Goal: Information Seeking & Learning: Learn about a topic

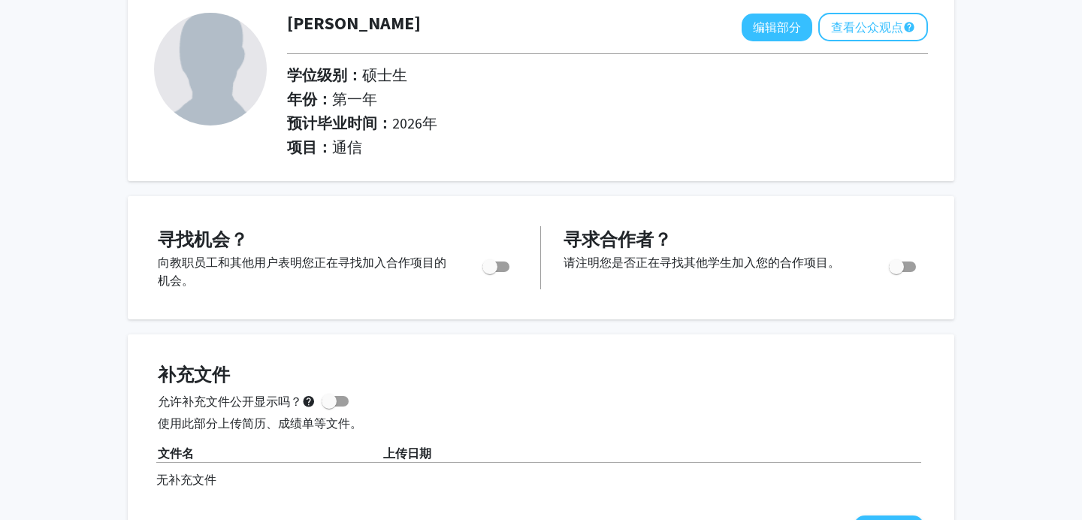
scroll to position [87, 0]
click at [486, 271] on span "切换" at bounding box center [489, 265] width 15 height 15
click at [489, 271] on input "您是否在积极寻找机会？" at bounding box center [489, 271] width 1 height 1
checkbox input "true"
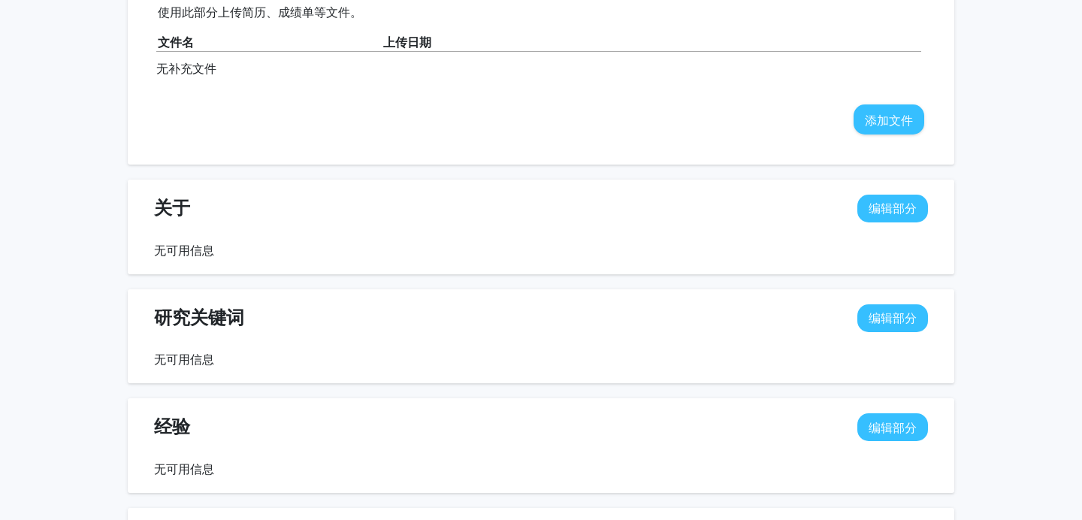
scroll to position [0, 0]
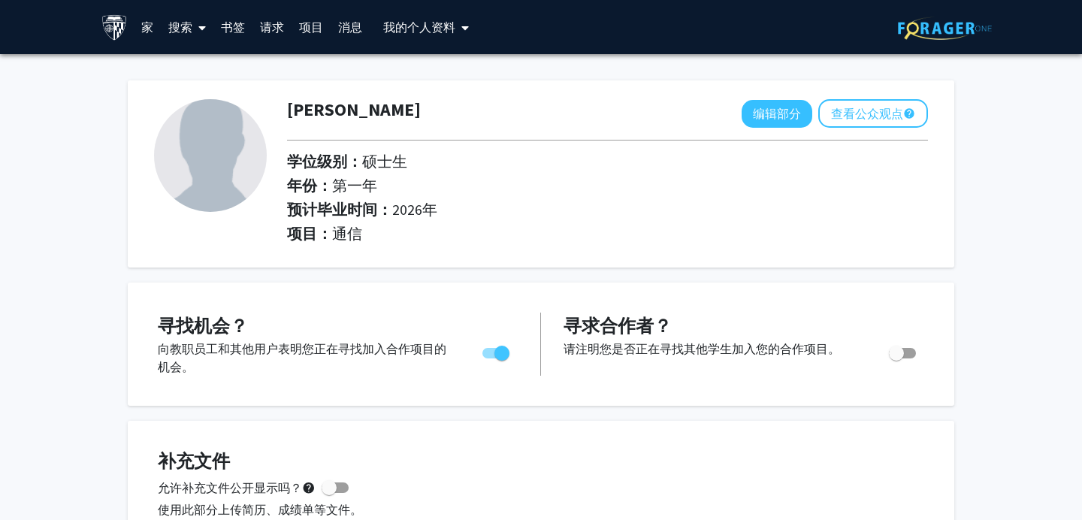
click at [147, 21] on font "家" at bounding box center [147, 27] width 12 height 15
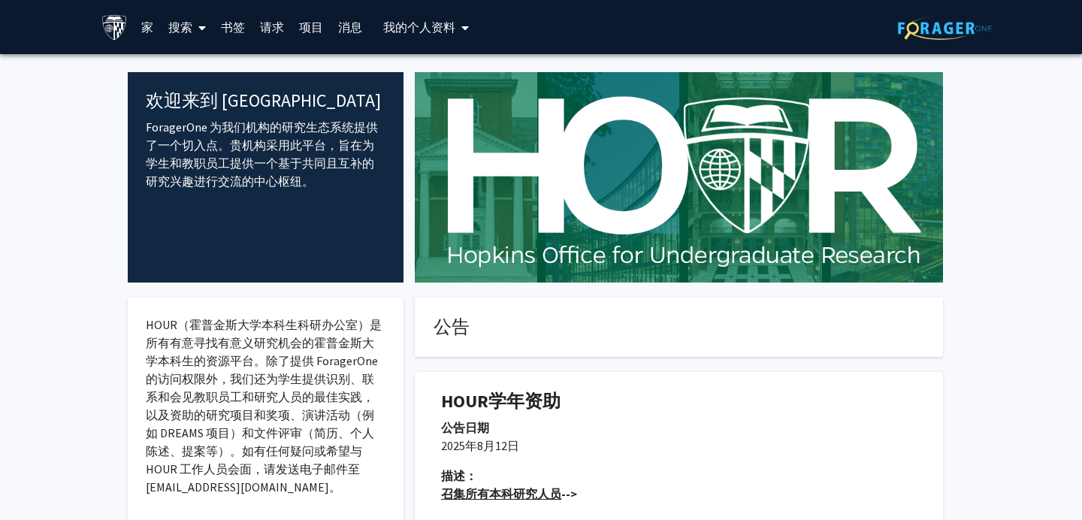
click at [182, 38] on link "搜索" at bounding box center [187, 27] width 53 height 53
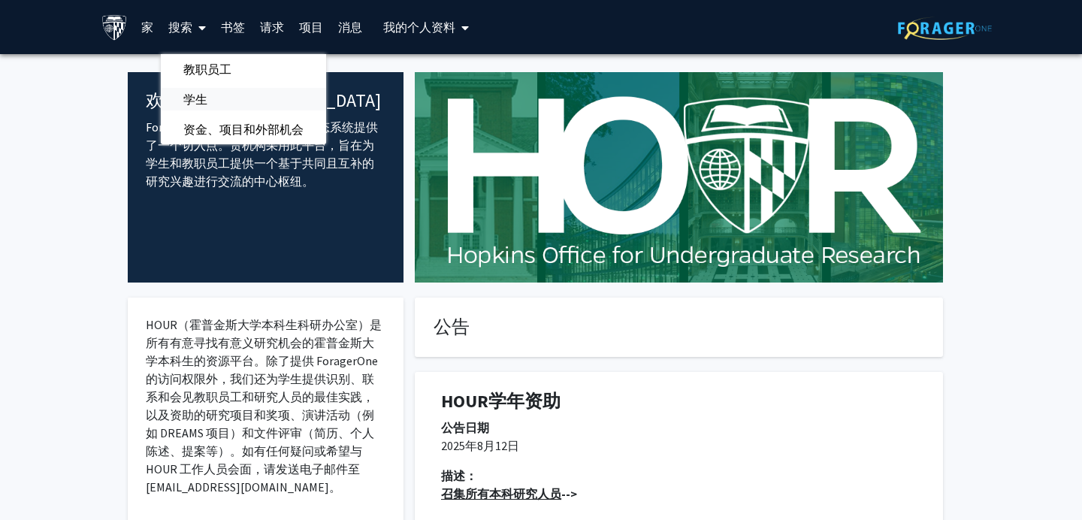
click at [184, 106] on font "学生" at bounding box center [195, 99] width 24 height 15
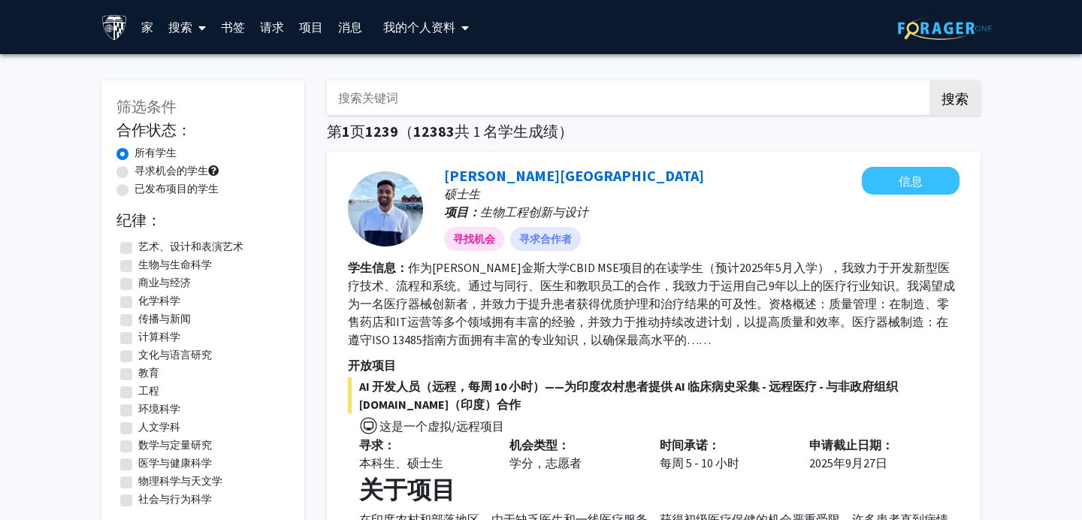
click at [176, 171] on font "寻求机会的学生" at bounding box center [172, 171] width 74 height 14
click at [144, 171] on input "寻求机会的学生" at bounding box center [140, 168] width 10 height 10
radio input "true"
click at [190, 25] on font "搜索" at bounding box center [180, 27] width 24 height 15
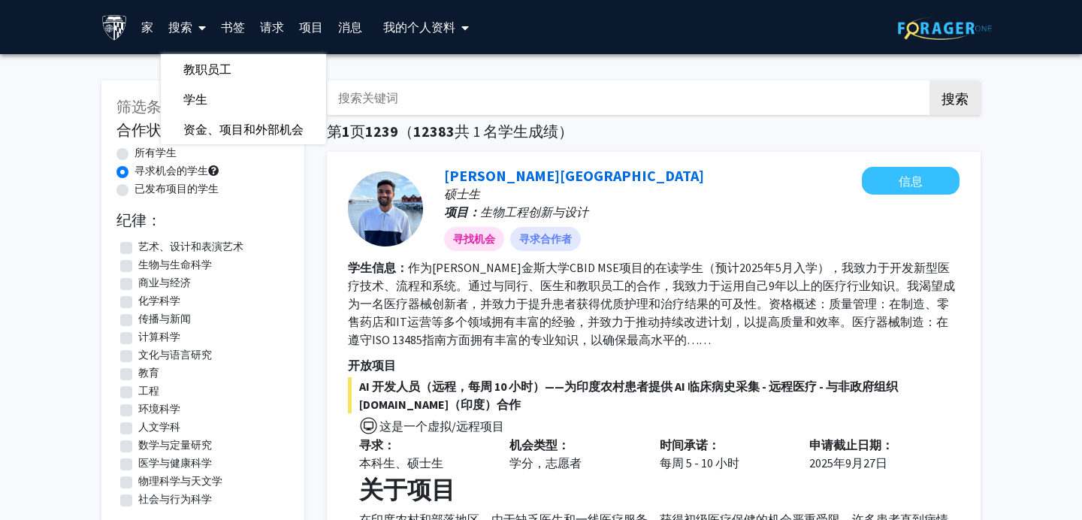
click at [277, 28] on font "请求" at bounding box center [272, 27] width 24 height 15
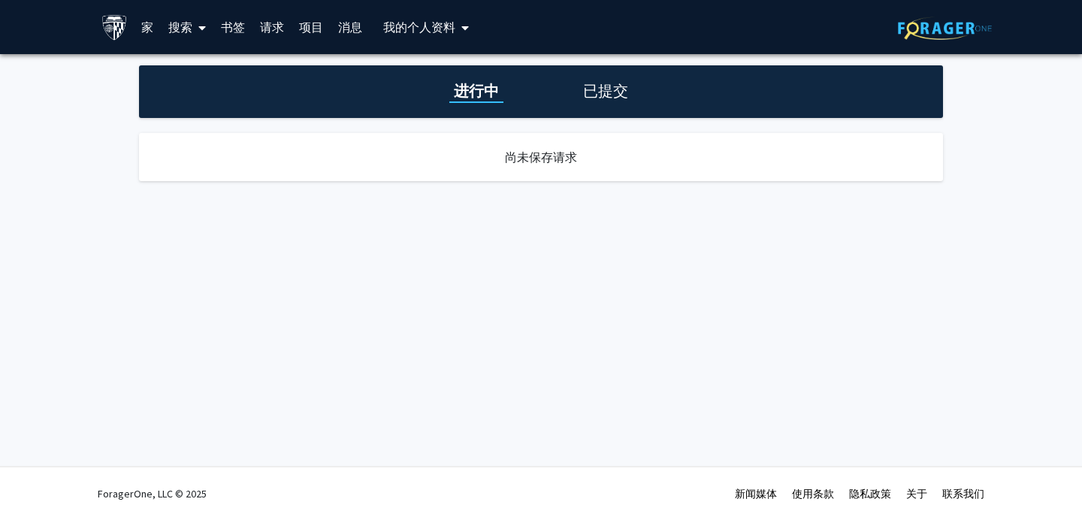
click at [315, 29] on font "项目" at bounding box center [311, 27] width 24 height 15
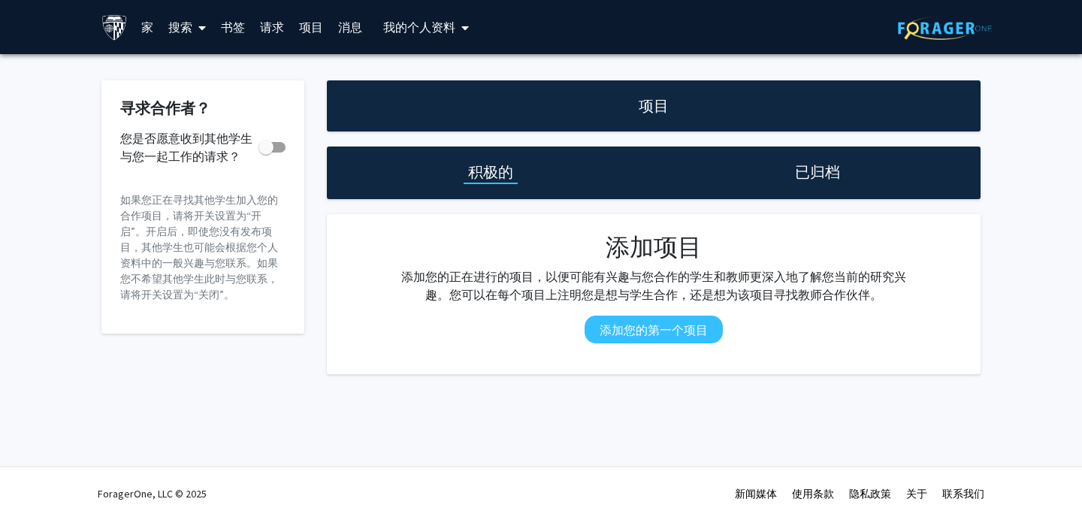
click at [416, 26] on font "个人资料" at bounding box center [431, 27] width 48 height 15
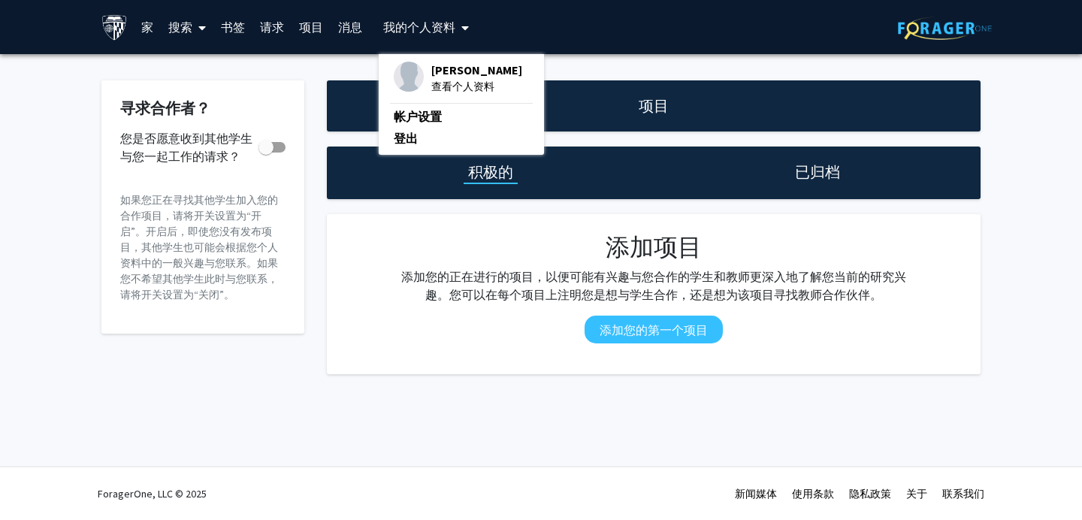
click at [104, 30] on img at bounding box center [114, 27] width 26 height 26
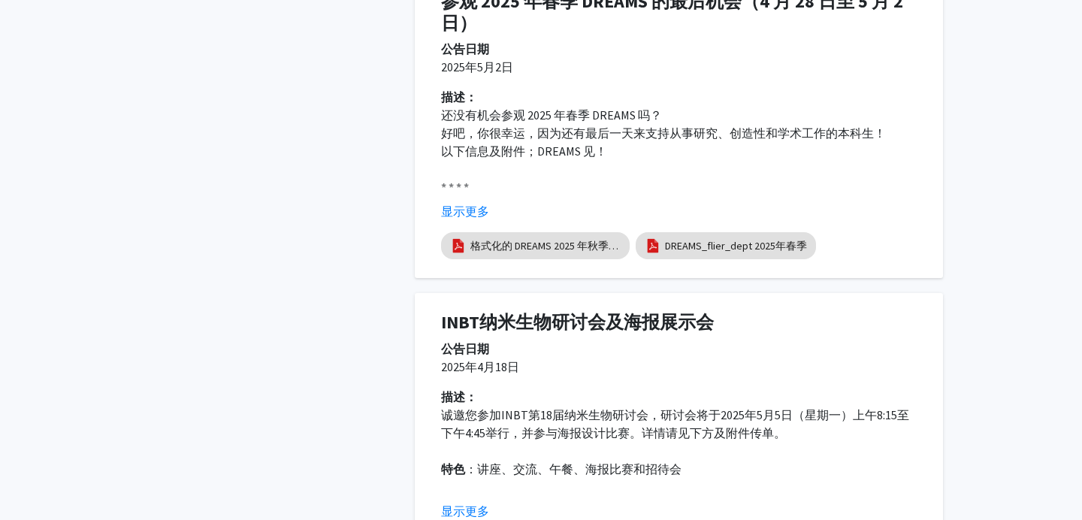
scroll to position [1800, 0]
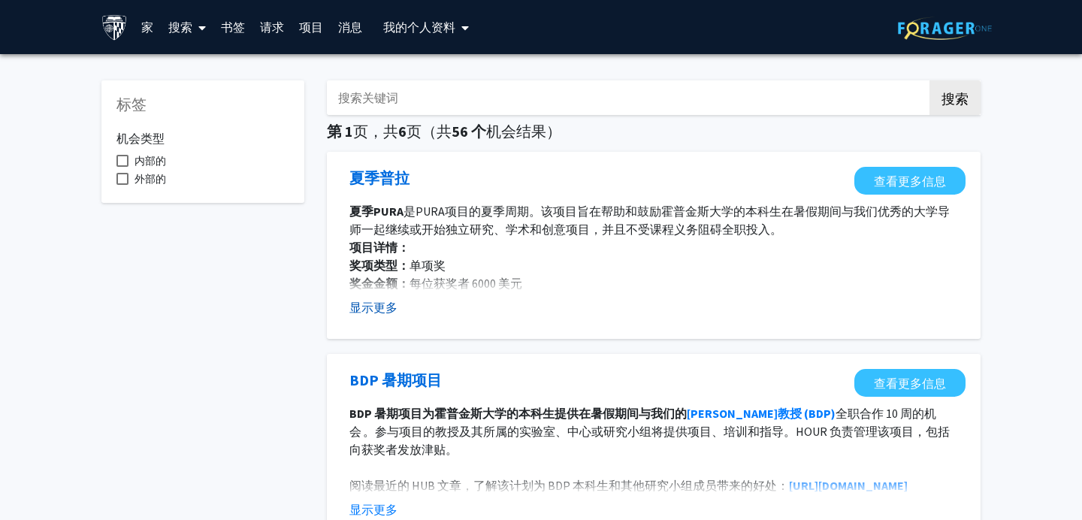
click at [382, 307] on font "显示更多" at bounding box center [373, 307] width 48 height 15
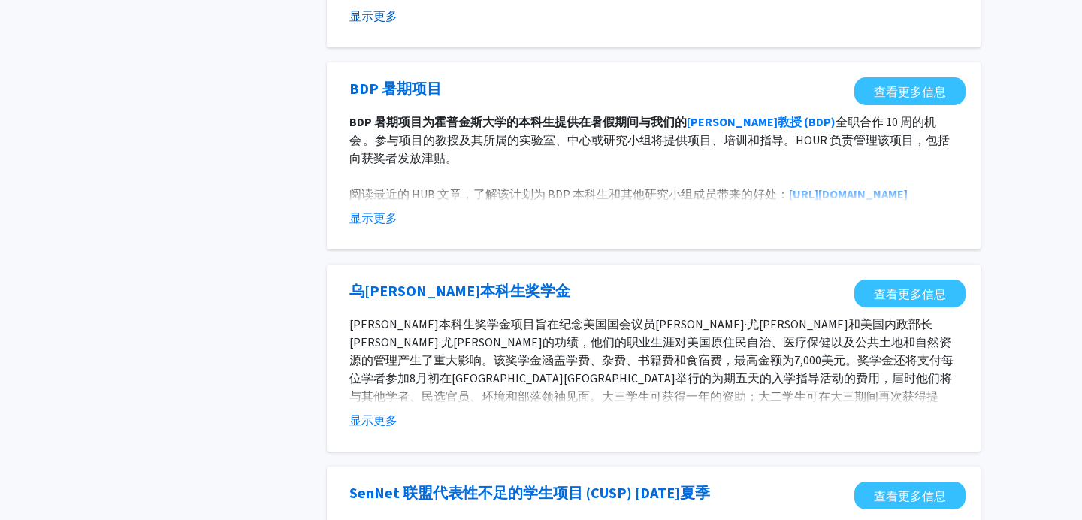
scroll to position [364, 0]
click at [375, 222] on font "显示更多" at bounding box center [373, 217] width 48 height 15
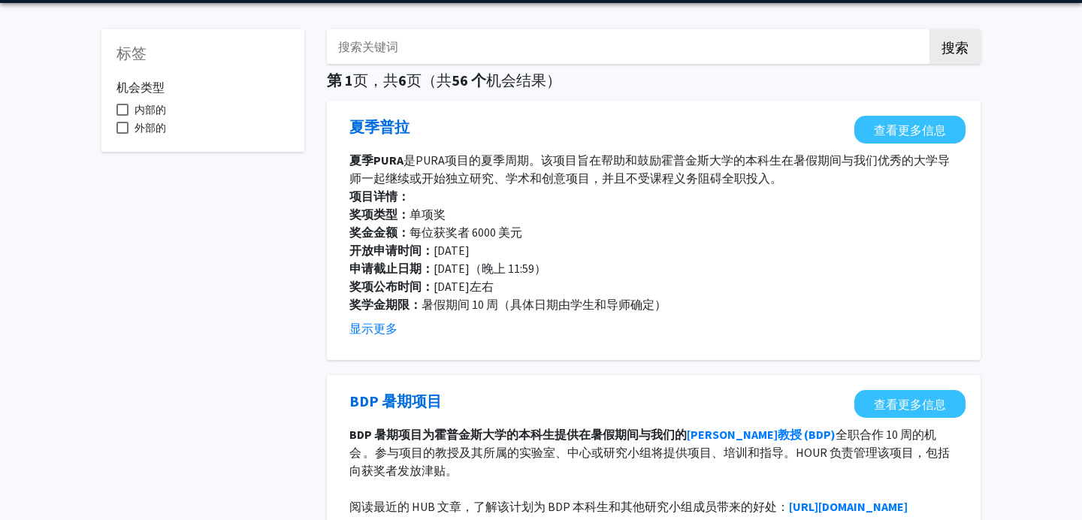
scroll to position [0, 0]
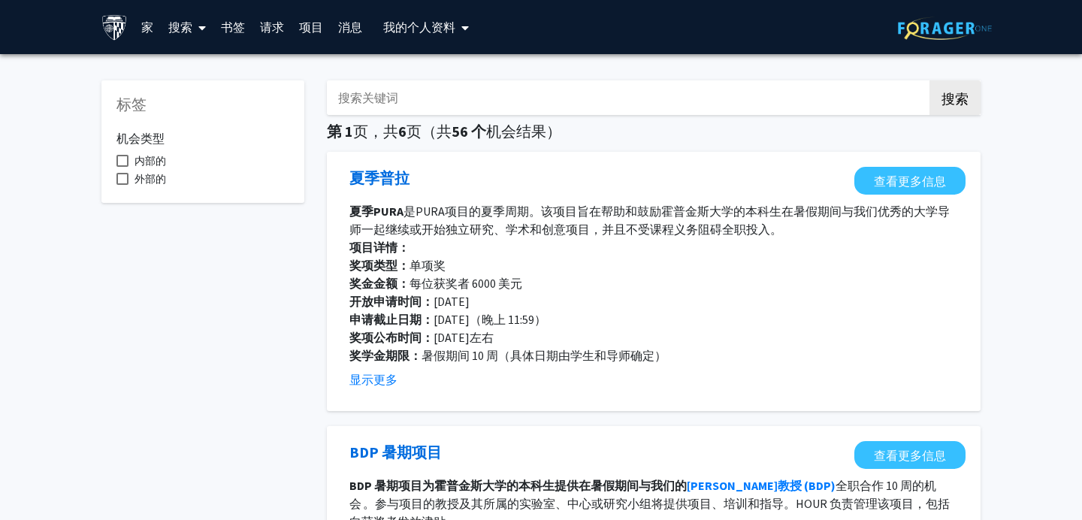
click at [179, 147] on div "机会类型 内部的 外部的" at bounding box center [202, 153] width 173 height 68
click at [155, 165] on font "内部的" at bounding box center [151, 161] width 32 height 14
click at [122, 167] on input "内部的" at bounding box center [122, 167] width 1 height 1
checkbox input "true"
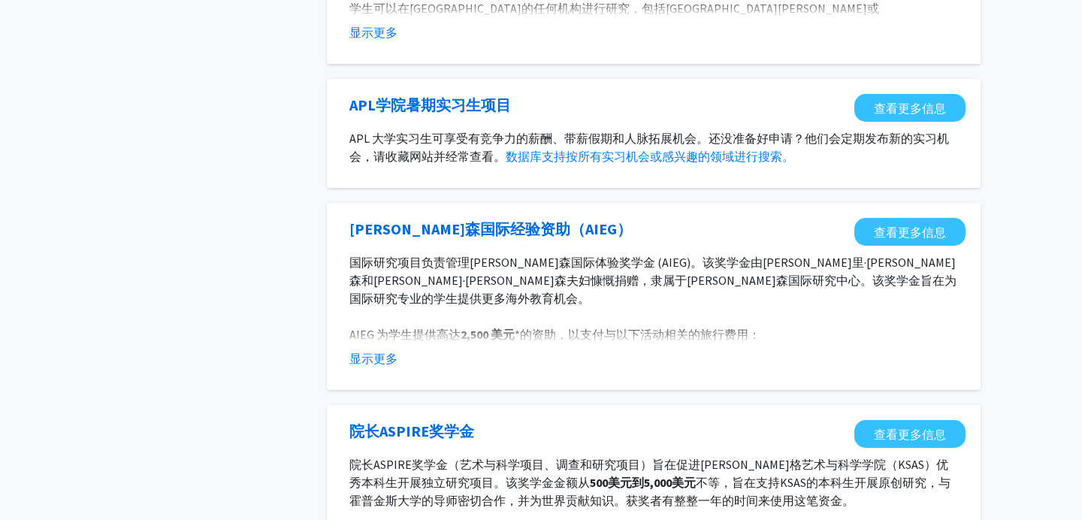
scroll to position [884, 0]
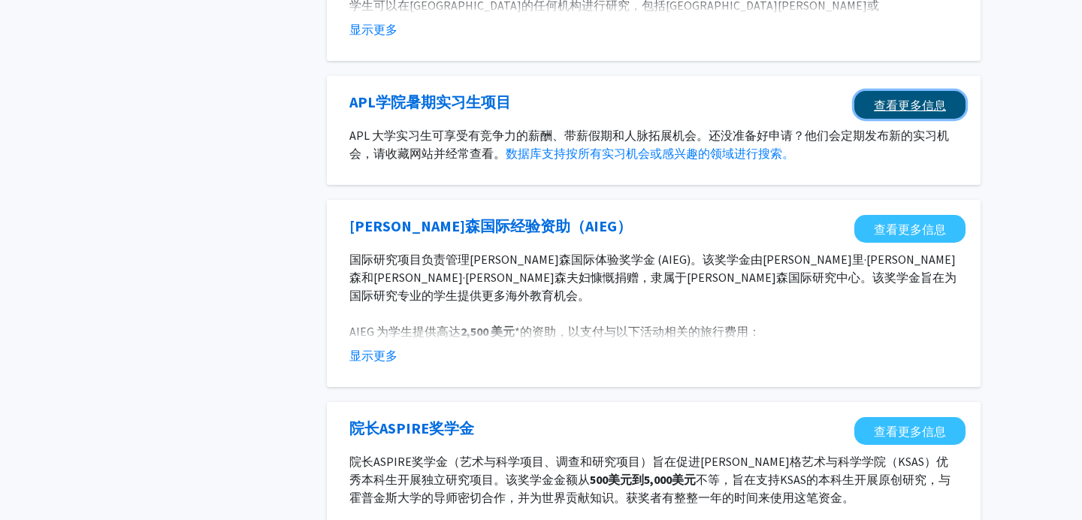
click at [901, 115] on link "查看更多信息" at bounding box center [909, 105] width 111 height 28
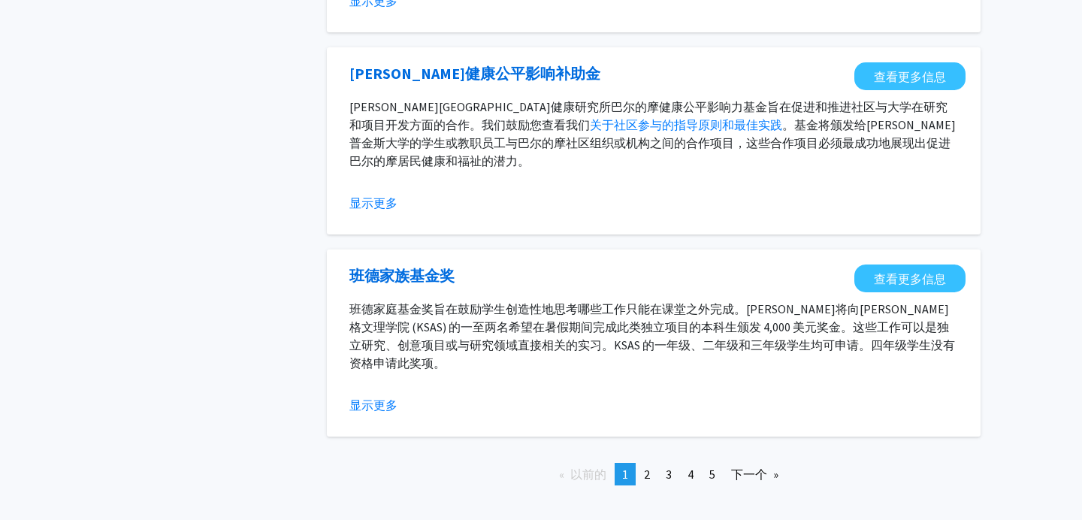
scroll to position [1653, 0]
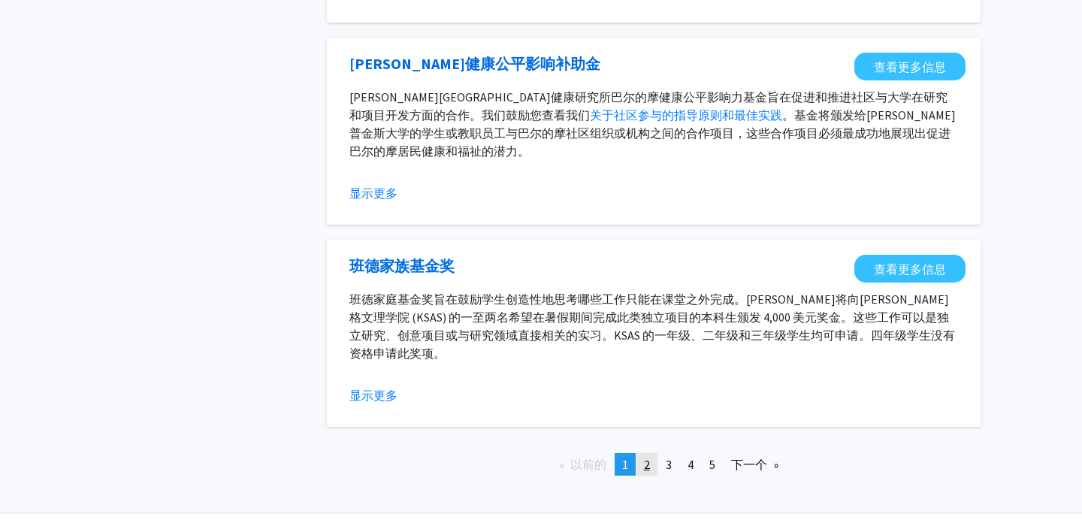
click at [642, 467] on link "页 2" at bounding box center [646, 464] width 21 height 23
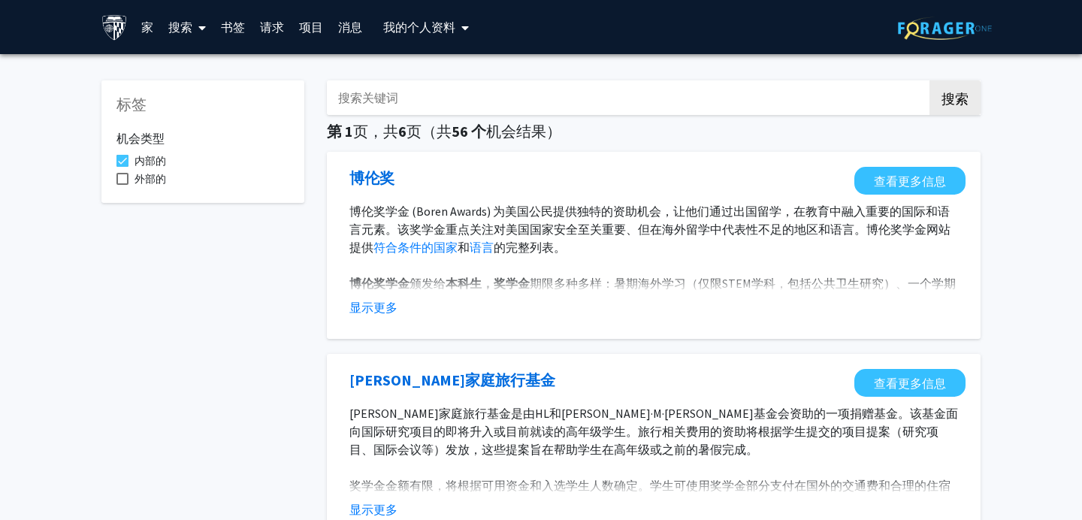
click at [609, 99] on input "搜索关键词" at bounding box center [622, 97] width 590 height 35
type input "AAP"
click at [930, 80] on button "搜索" at bounding box center [955, 97] width 51 height 35
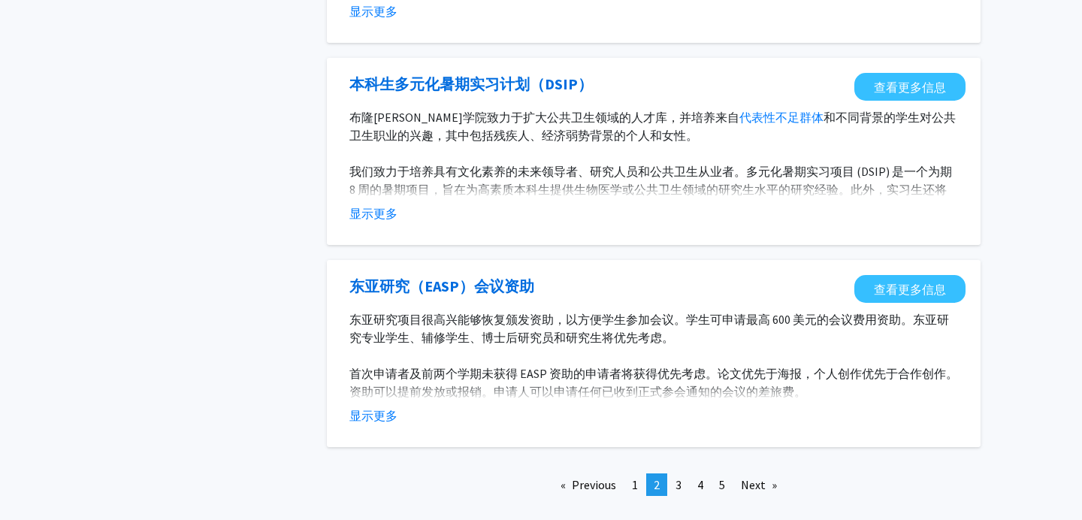
scroll to position [1729, 0]
